Goal: Task Accomplishment & Management: Use online tool/utility

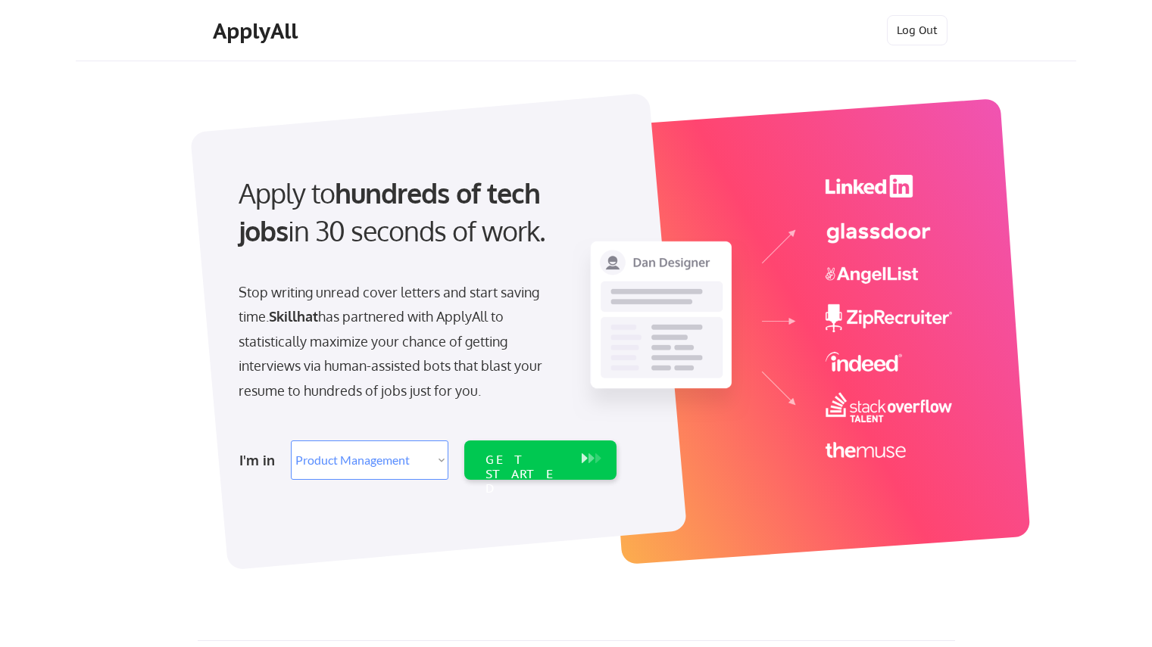
select select ""product""
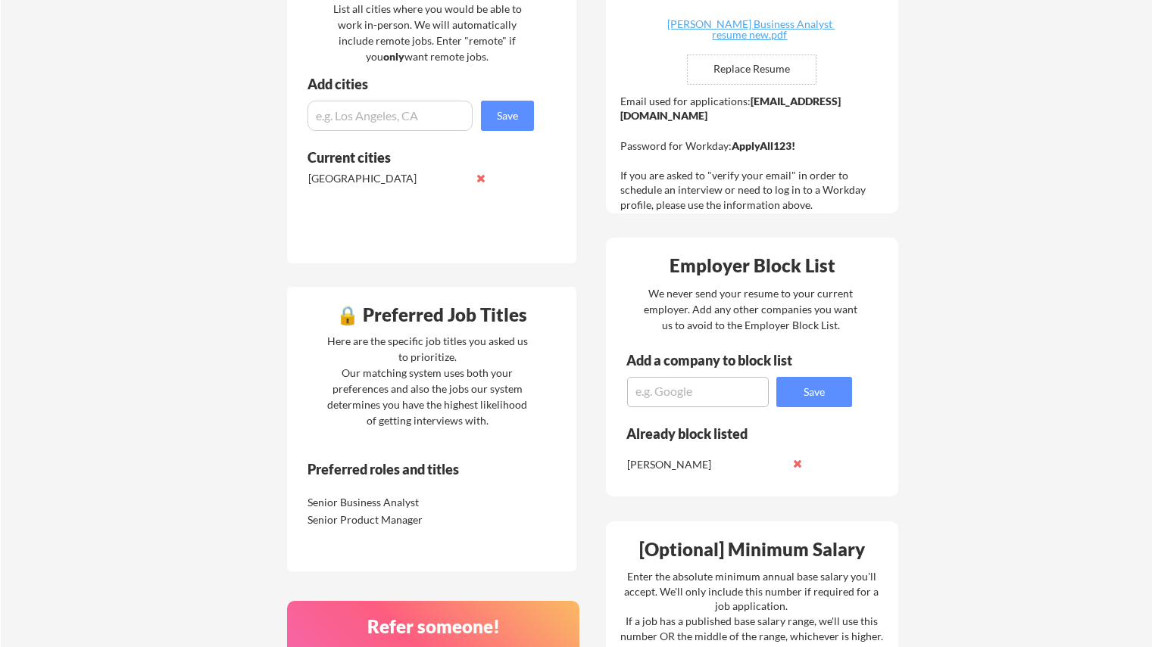
scroll to position [454, 0]
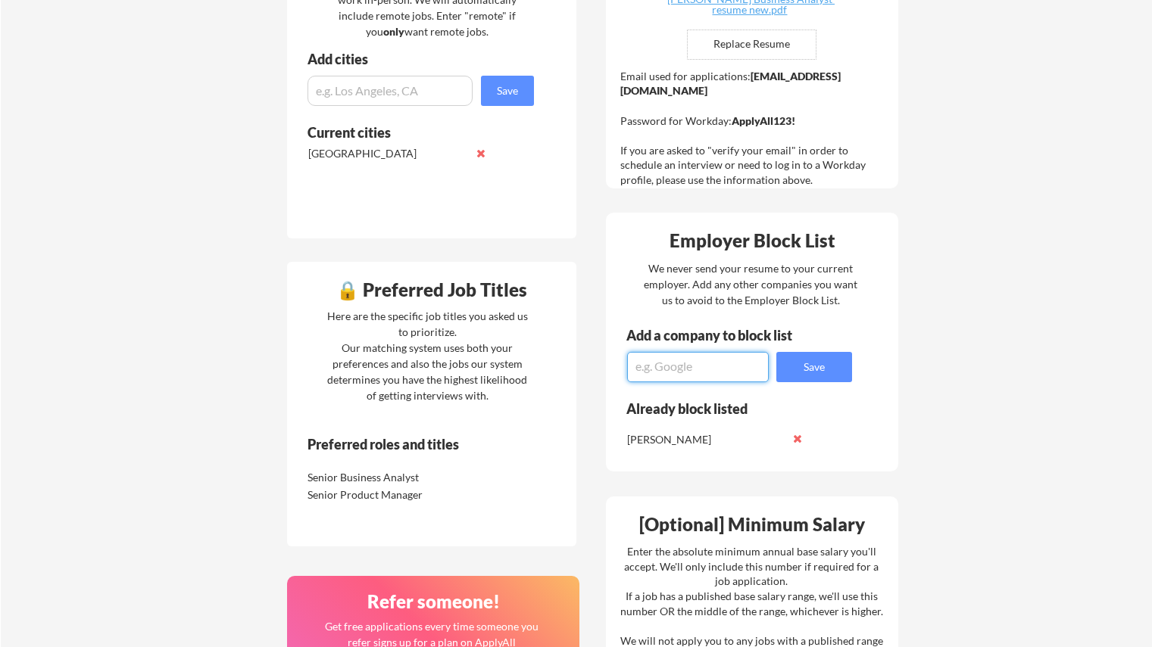
click at [736, 370] on textarea at bounding box center [698, 367] width 142 height 30
type textarea "RBC"
click at [829, 368] on button "Save" at bounding box center [814, 367] width 76 height 30
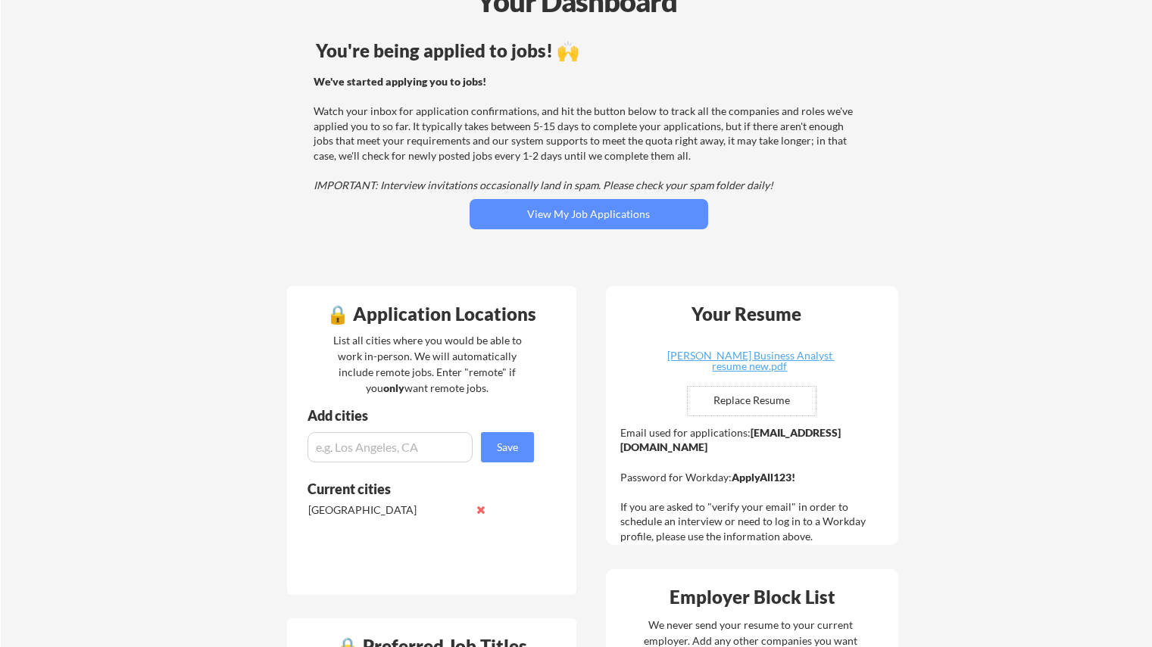
scroll to position [76, 0]
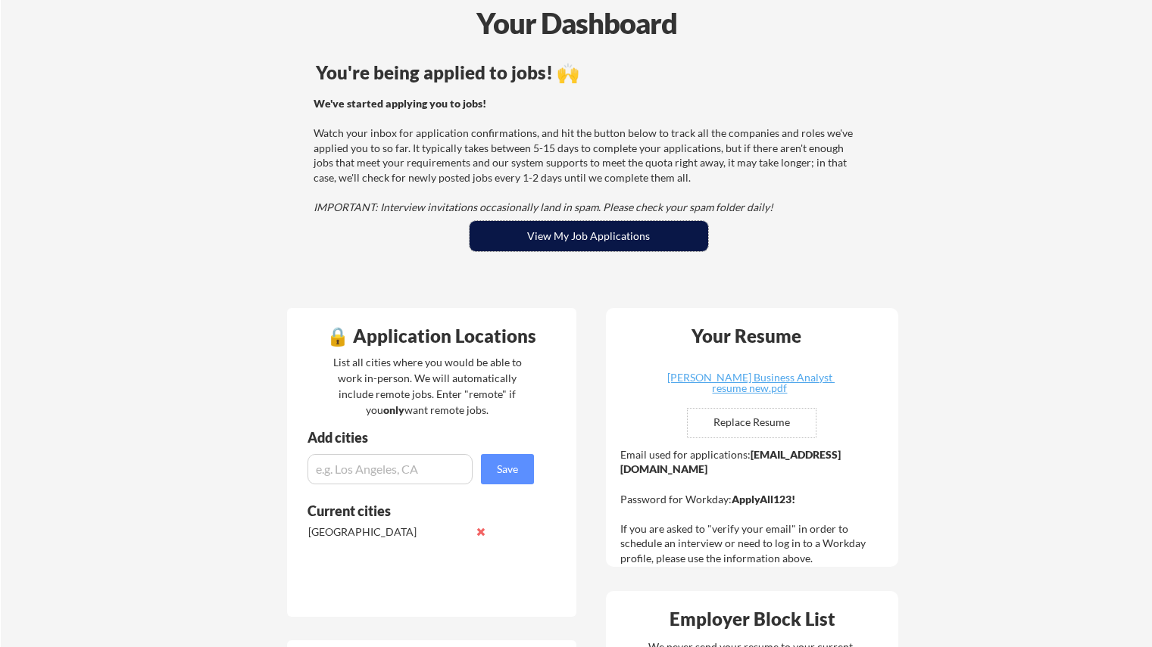
click at [551, 232] on button "View My Job Applications" at bounding box center [588, 236] width 239 height 30
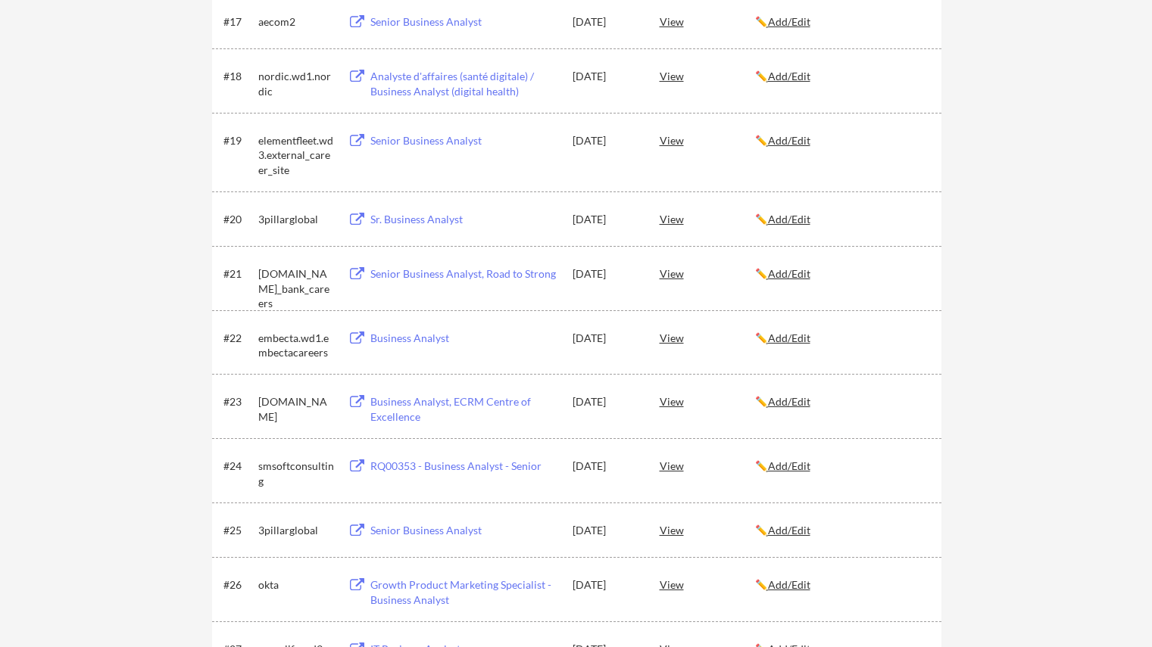
scroll to position [1287, 0]
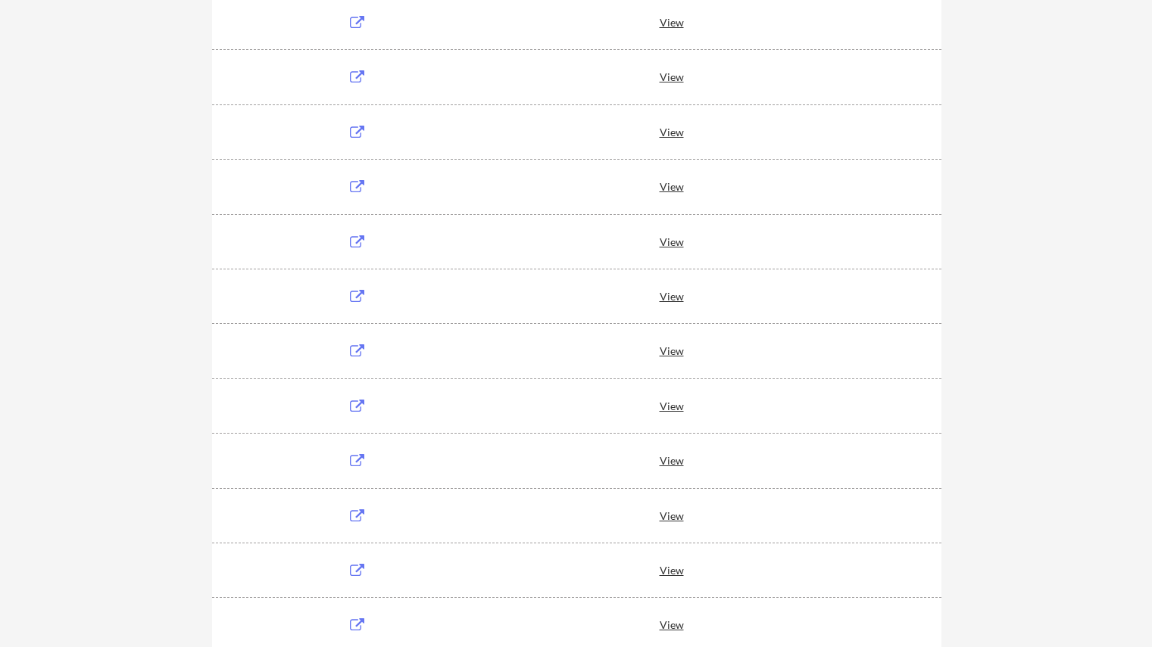
scroll to position [1502, 0]
